Goal: Transaction & Acquisition: Purchase product/service

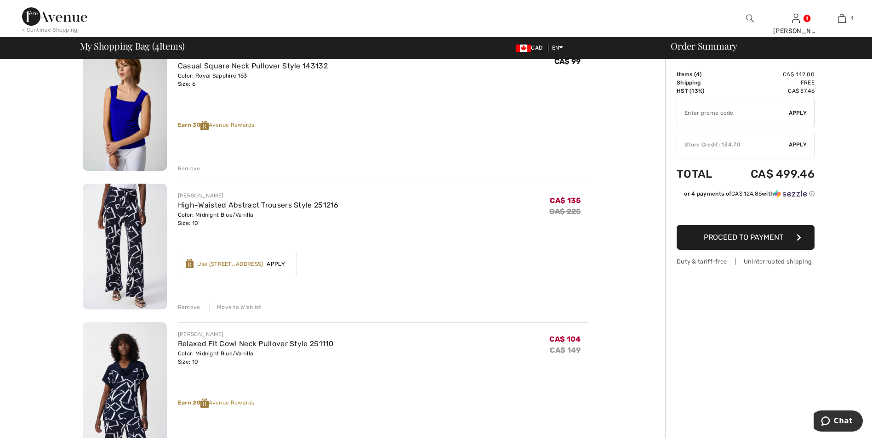
scroll to position [230, 0]
click at [241, 265] on div "Use 600 Avenue Rewards" at bounding box center [230, 264] width 66 height 8
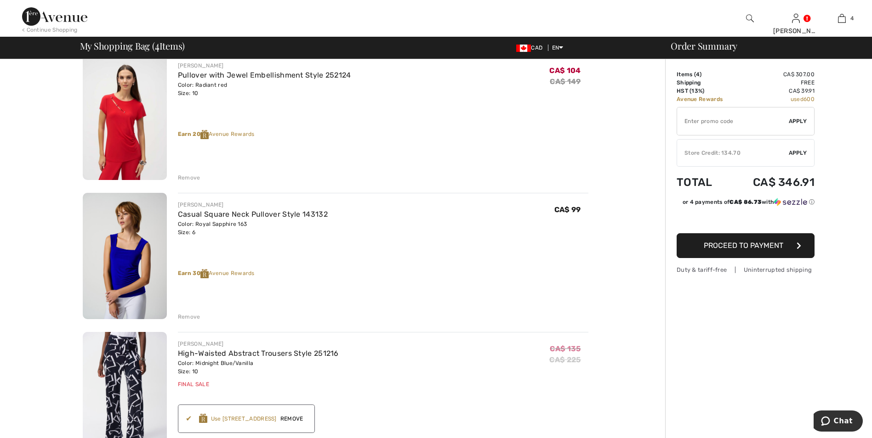
scroll to position [276, 0]
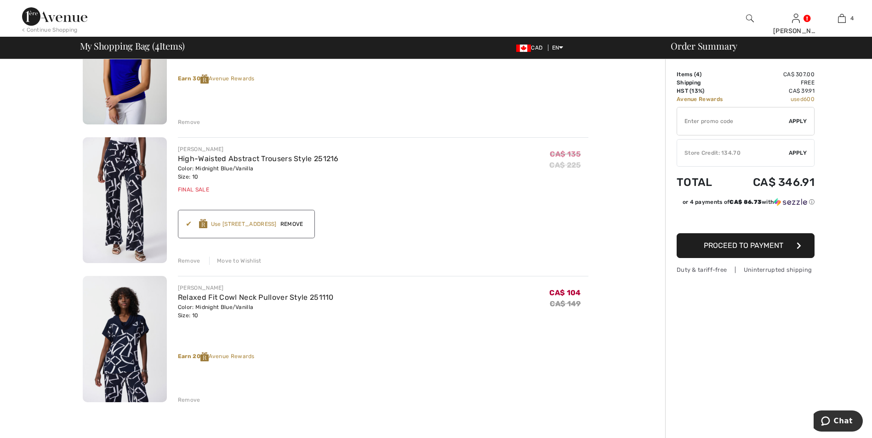
click at [295, 223] on span "Remove" at bounding box center [292, 224] width 30 height 8
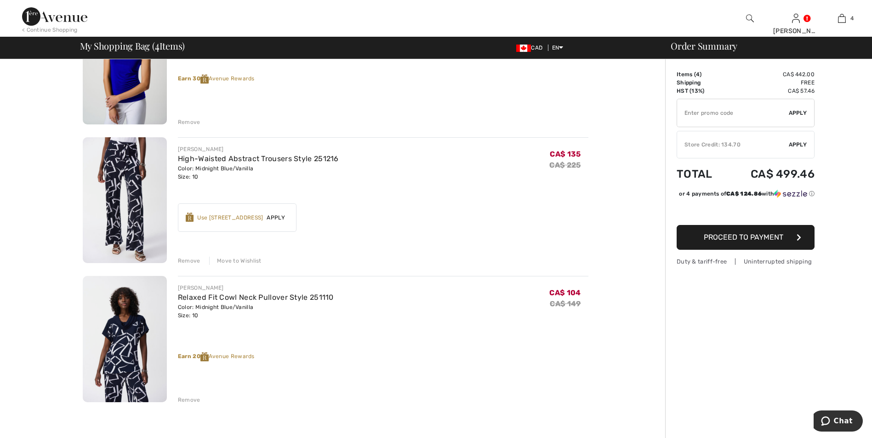
click at [125, 196] on img at bounding box center [125, 200] width 84 height 126
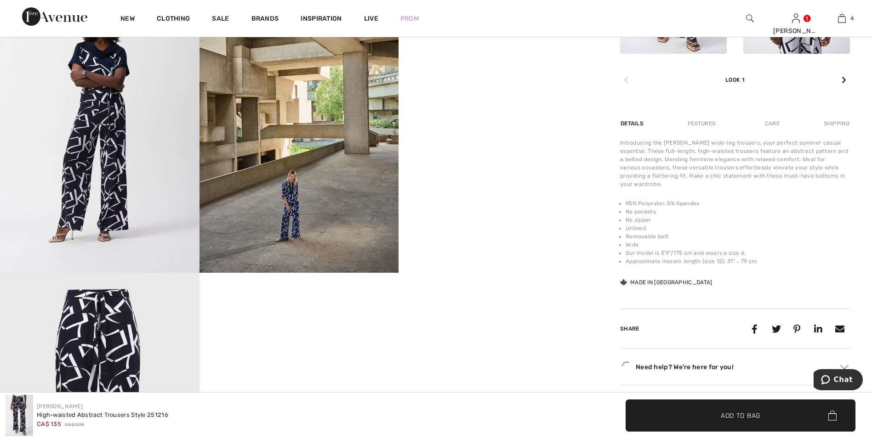
scroll to position [506, 0]
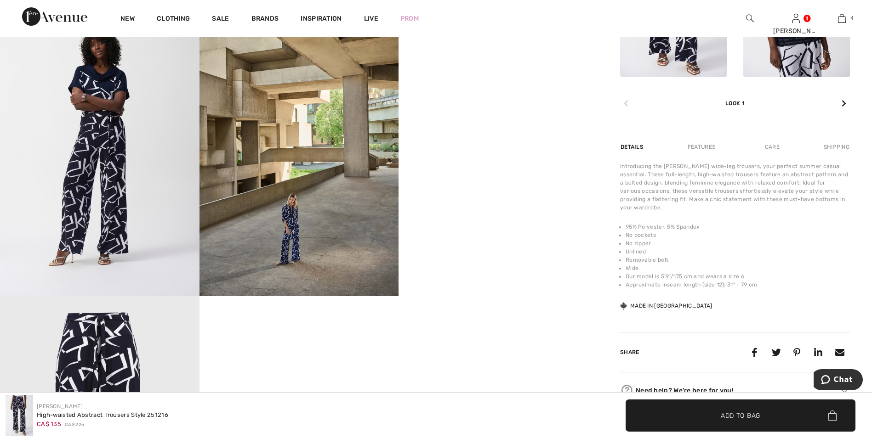
click at [538, 97] on video "Your browser does not support the video tag." at bounding box center [497, 48] width 199 height 100
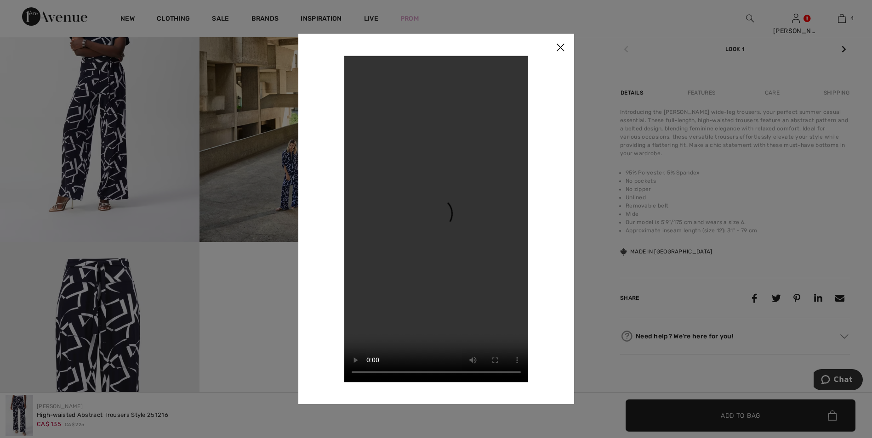
scroll to position [414, 0]
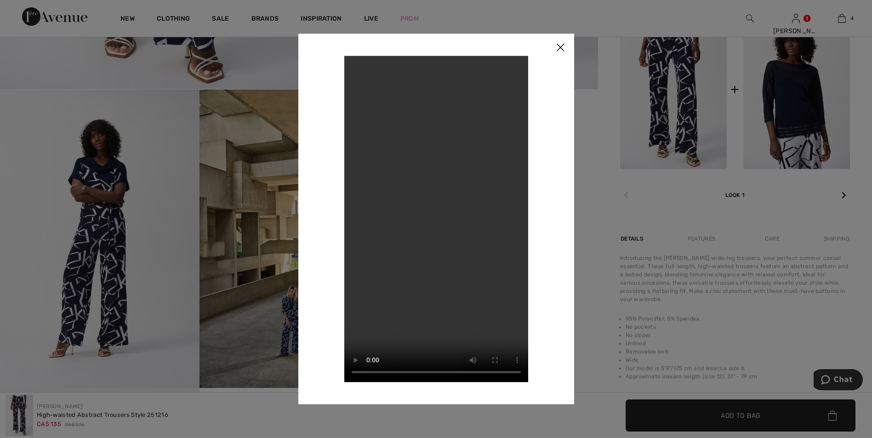
click at [559, 44] on img at bounding box center [560, 48] width 28 height 28
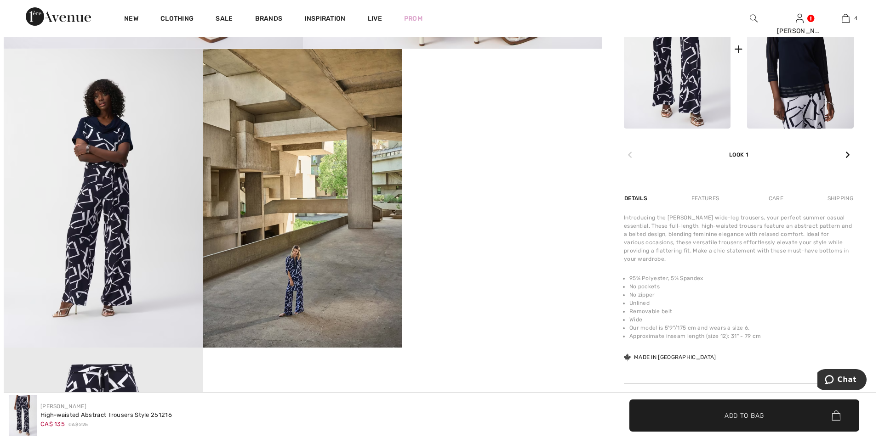
scroll to position [460, 0]
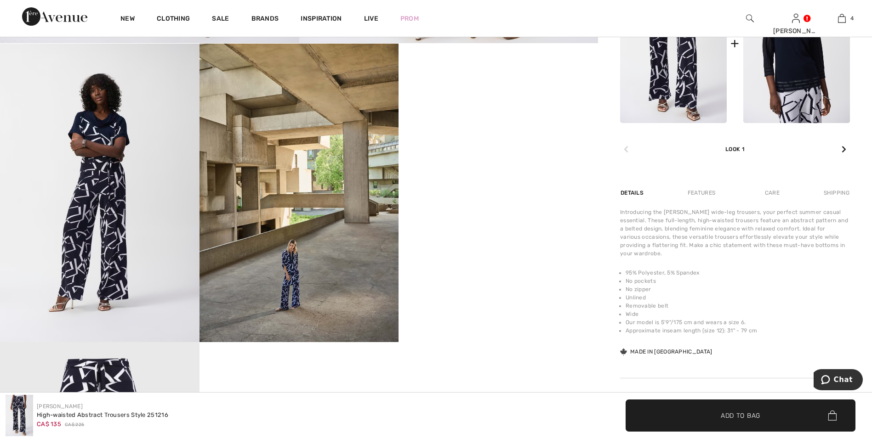
click at [157, 198] on img at bounding box center [99, 193] width 199 height 299
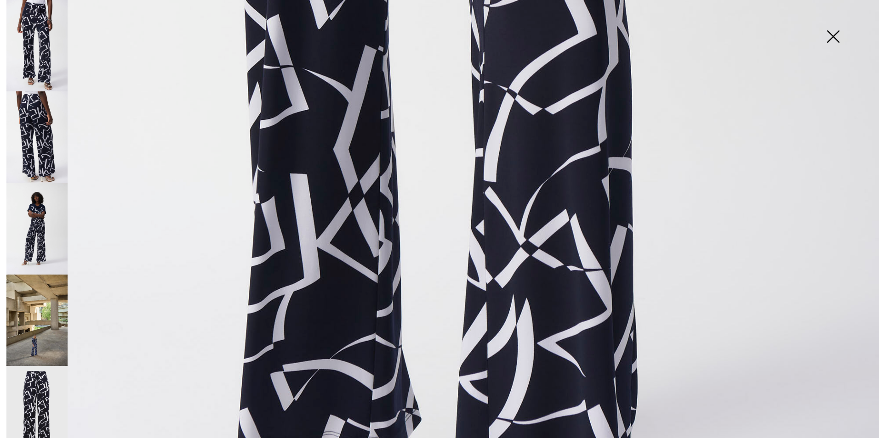
scroll to position [546, 0]
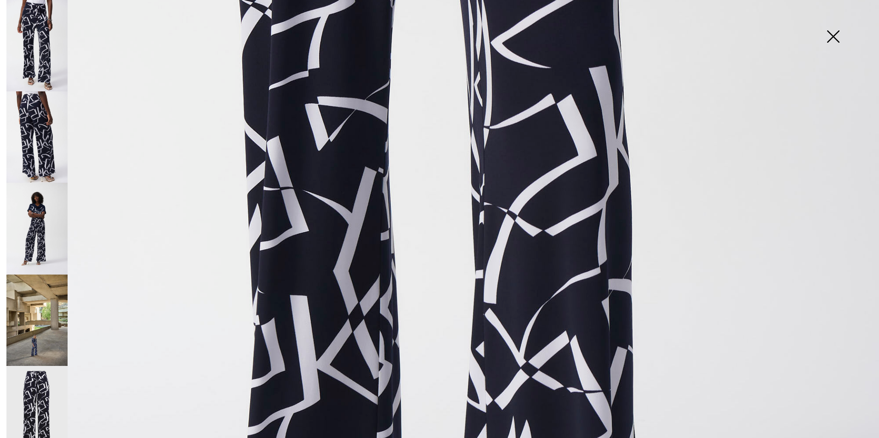
click at [34, 335] on img at bounding box center [36, 321] width 61 height 92
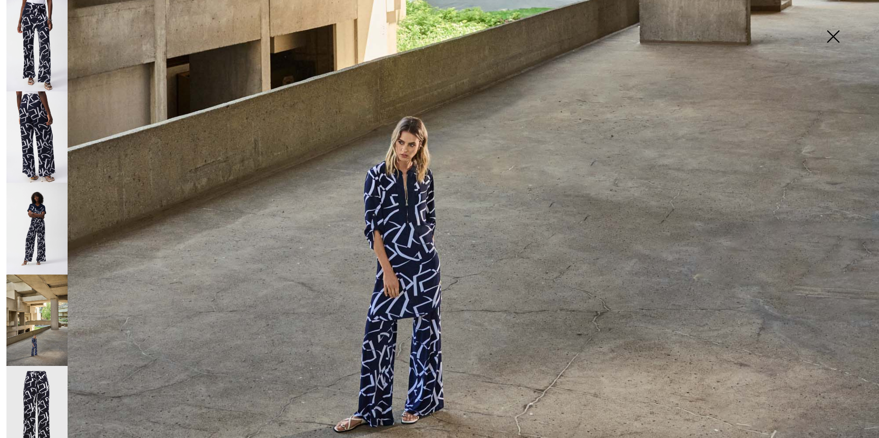
scroll to position [776, 0]
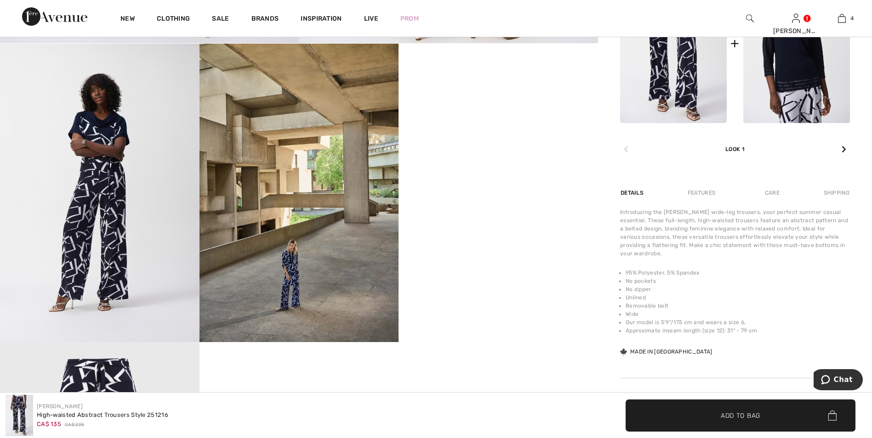
click at [132, 249] on img at bounding box center [99, 193] width 199 height 299
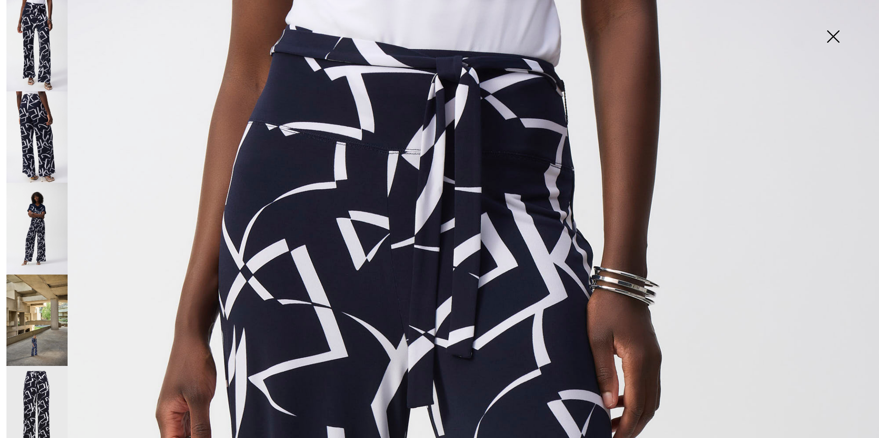
scroll to position [0, 0]
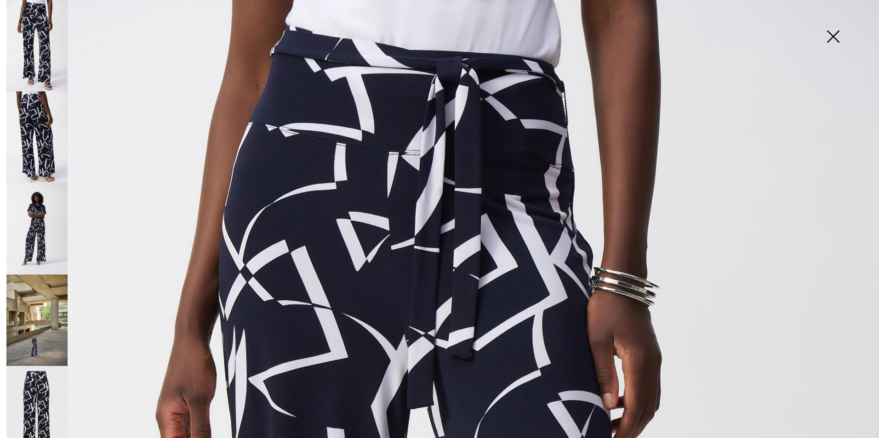
click at [40, 217] on img at bounding box center [36, 228] width 61 height 91
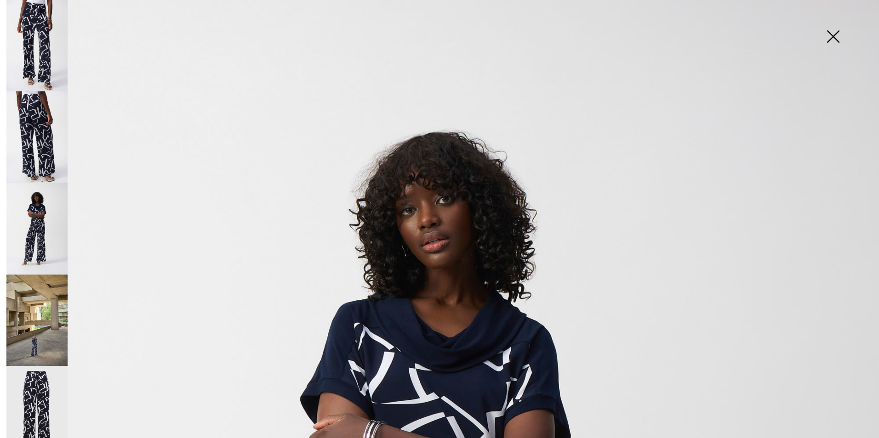
click at [832, 33] on img at bounding box center [833, 37] width 46 height 47
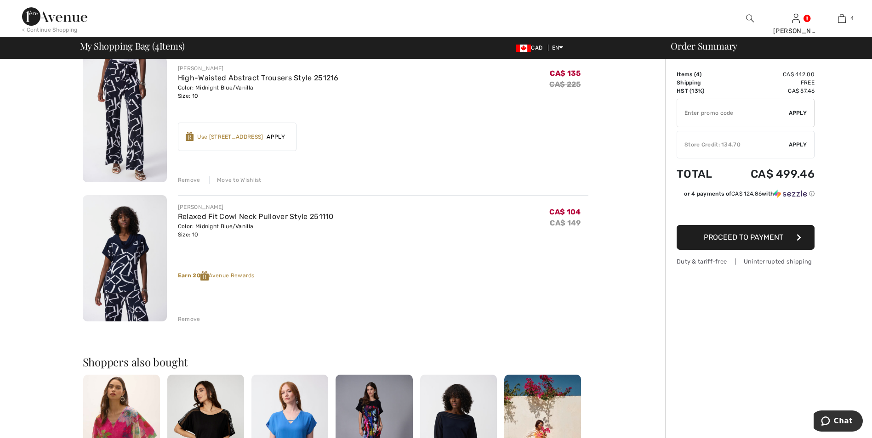
scroll to position [460, 0]
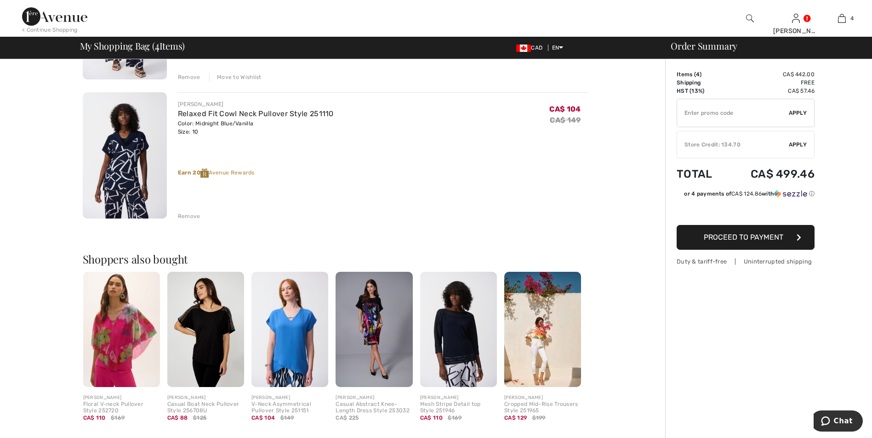
click at [119, 141] on img at bounding box center [125, 155] width 84 height 126
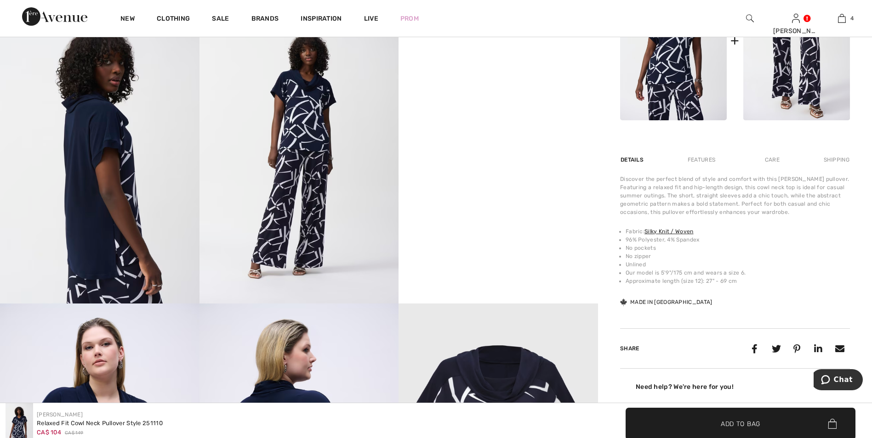
scroll to position [506, 0]
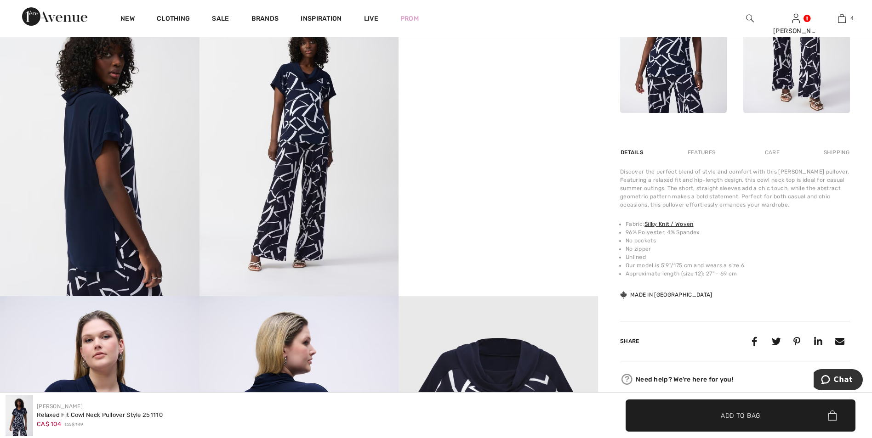
click at [304, 145] on img at bounding box center [298, 147] width 199 height 299
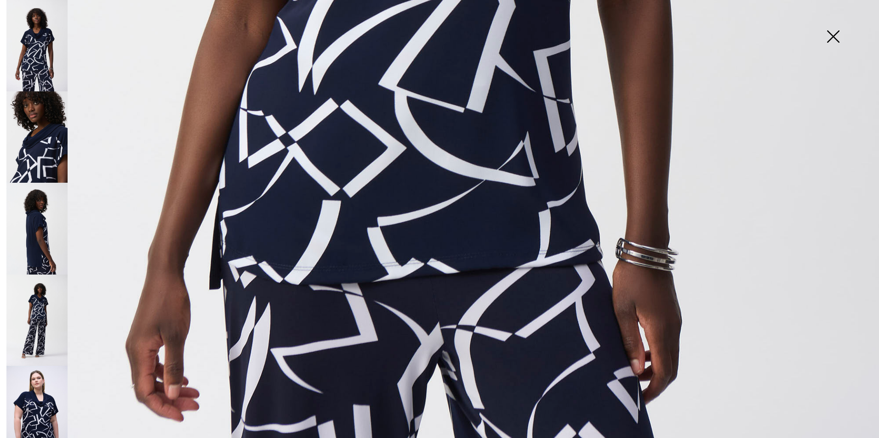
scroll to position [735, 0]
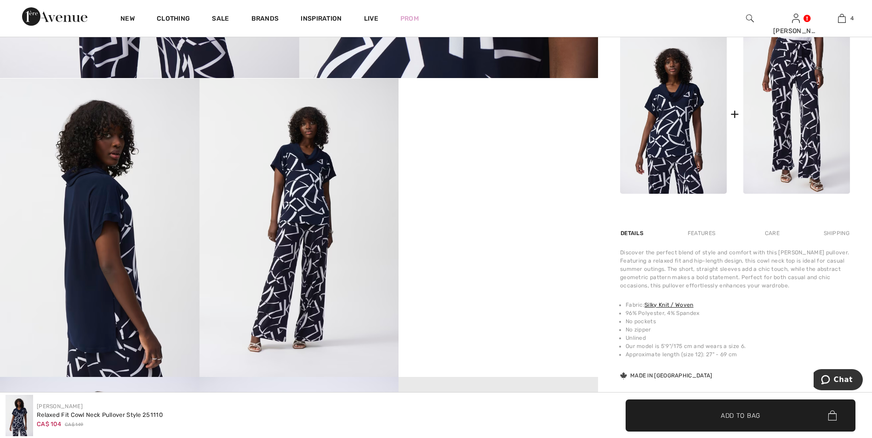
scroll to position [414, 0]
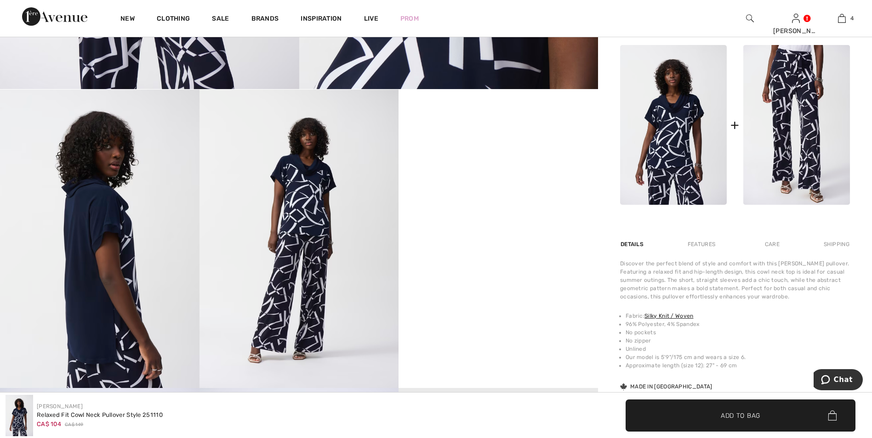
click at [501, 189] on video "Your browser does not support the video tag." at bounding box center [497, 140] width 199 height 100
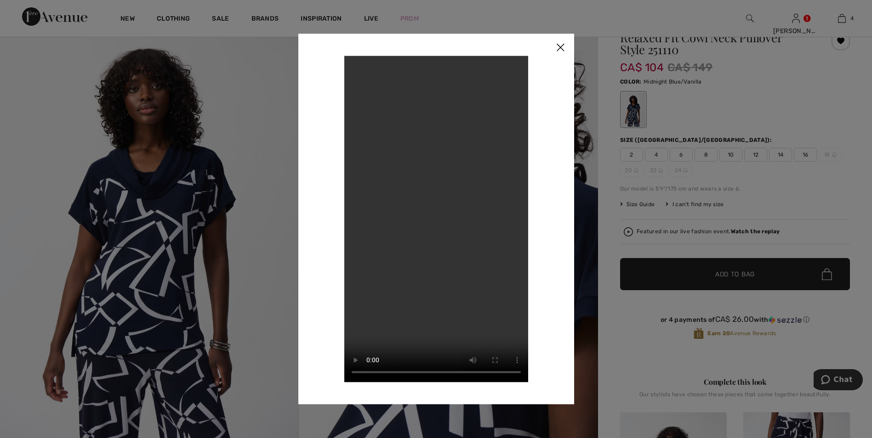
scroll to position [0, 0]
